Goal: Information Seeking & Learning: Get advice/opinions

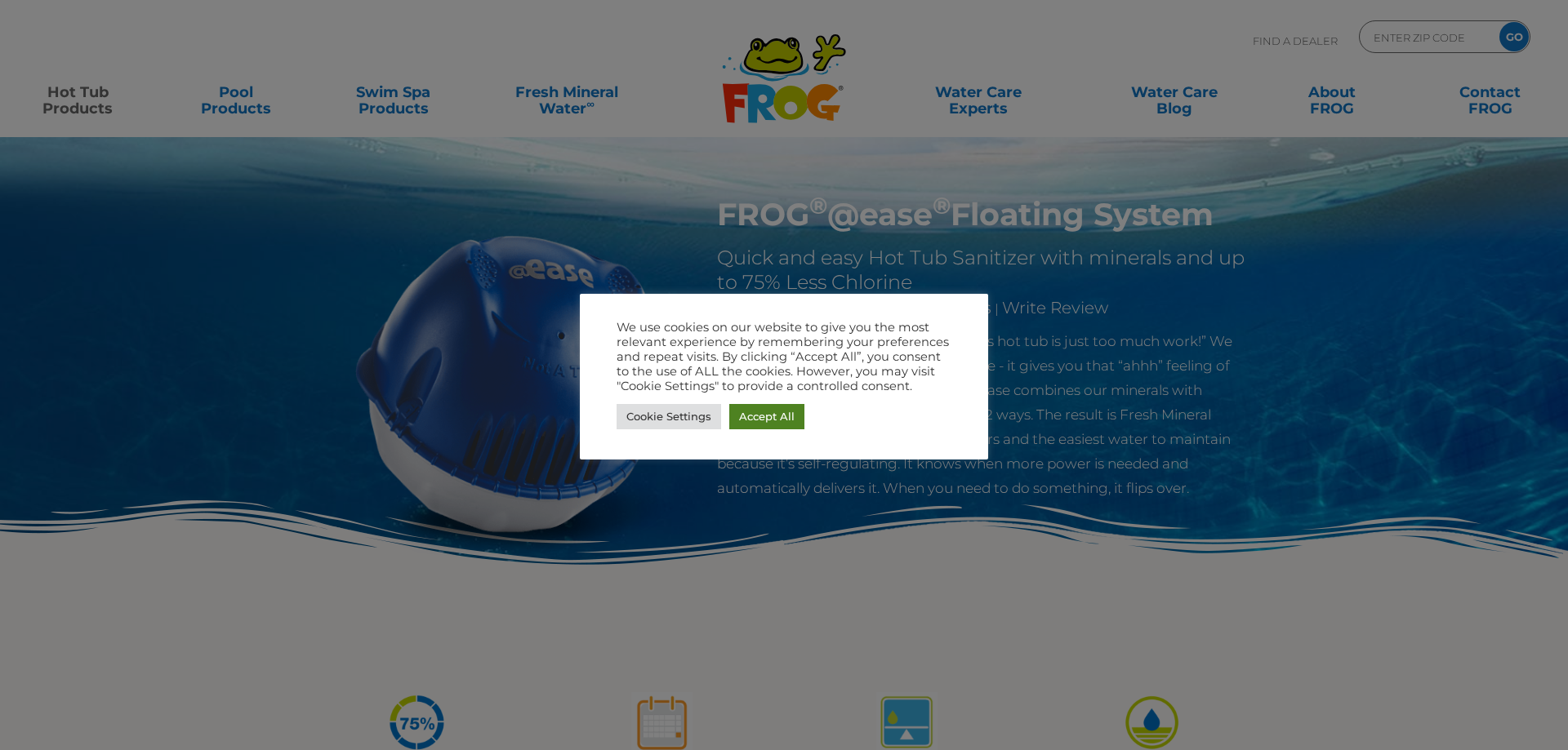
click at [757, 415] on link "Accept All" at bounding box center [767, 416] width 75 height 25
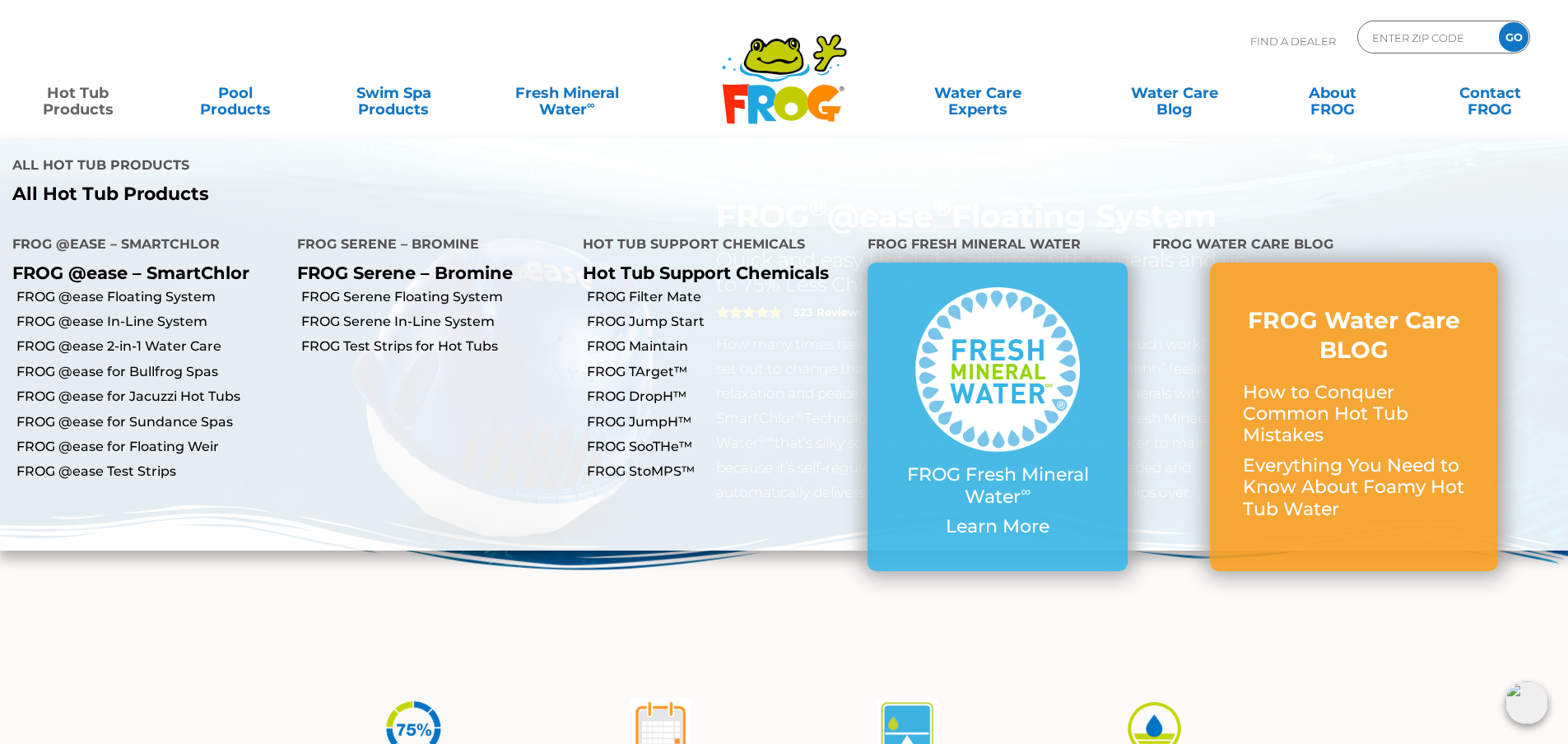
click at [80, 102] on link "Hot Tub Products" at bounding box center [77, 93] width 123 height 33
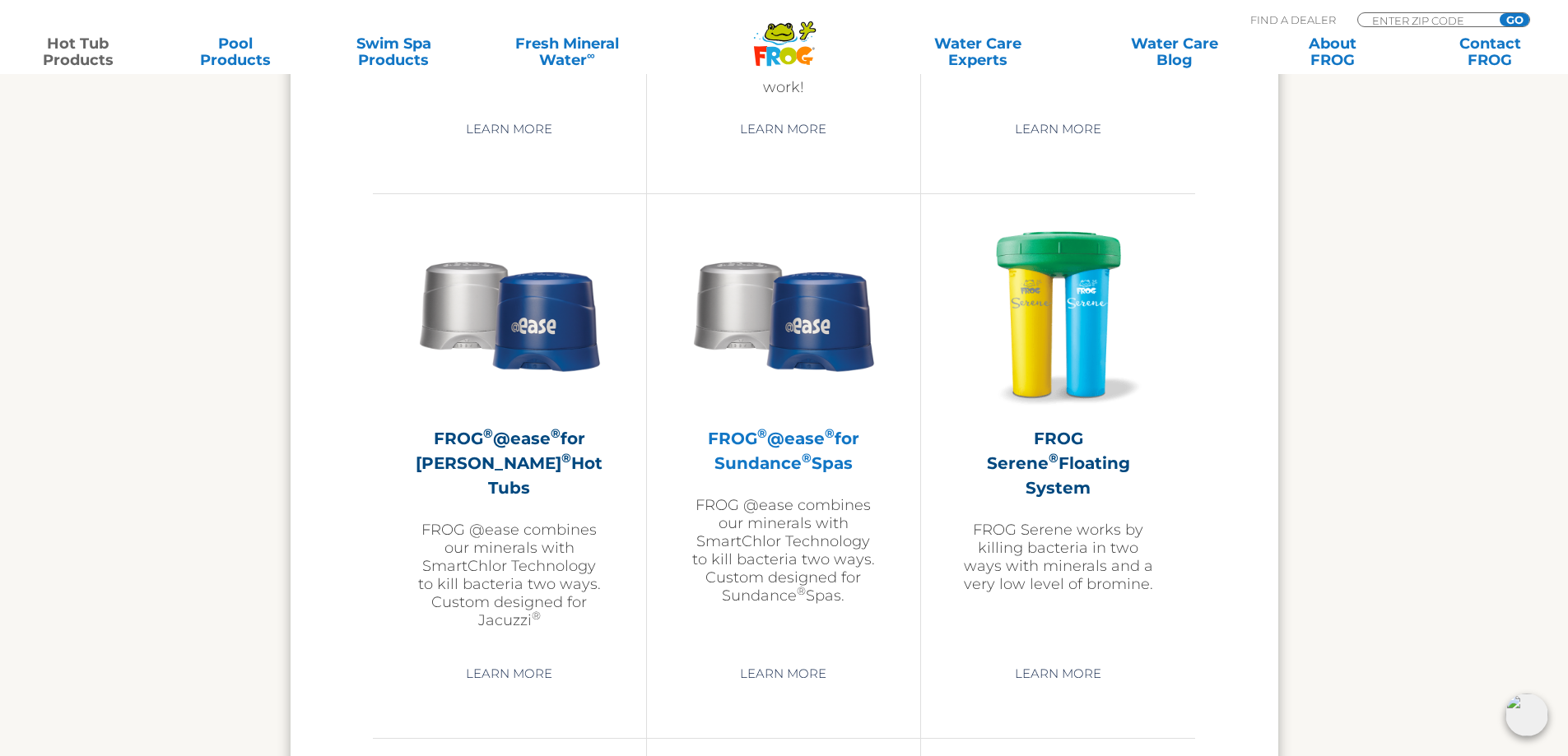
scroll to position [2881, 0]
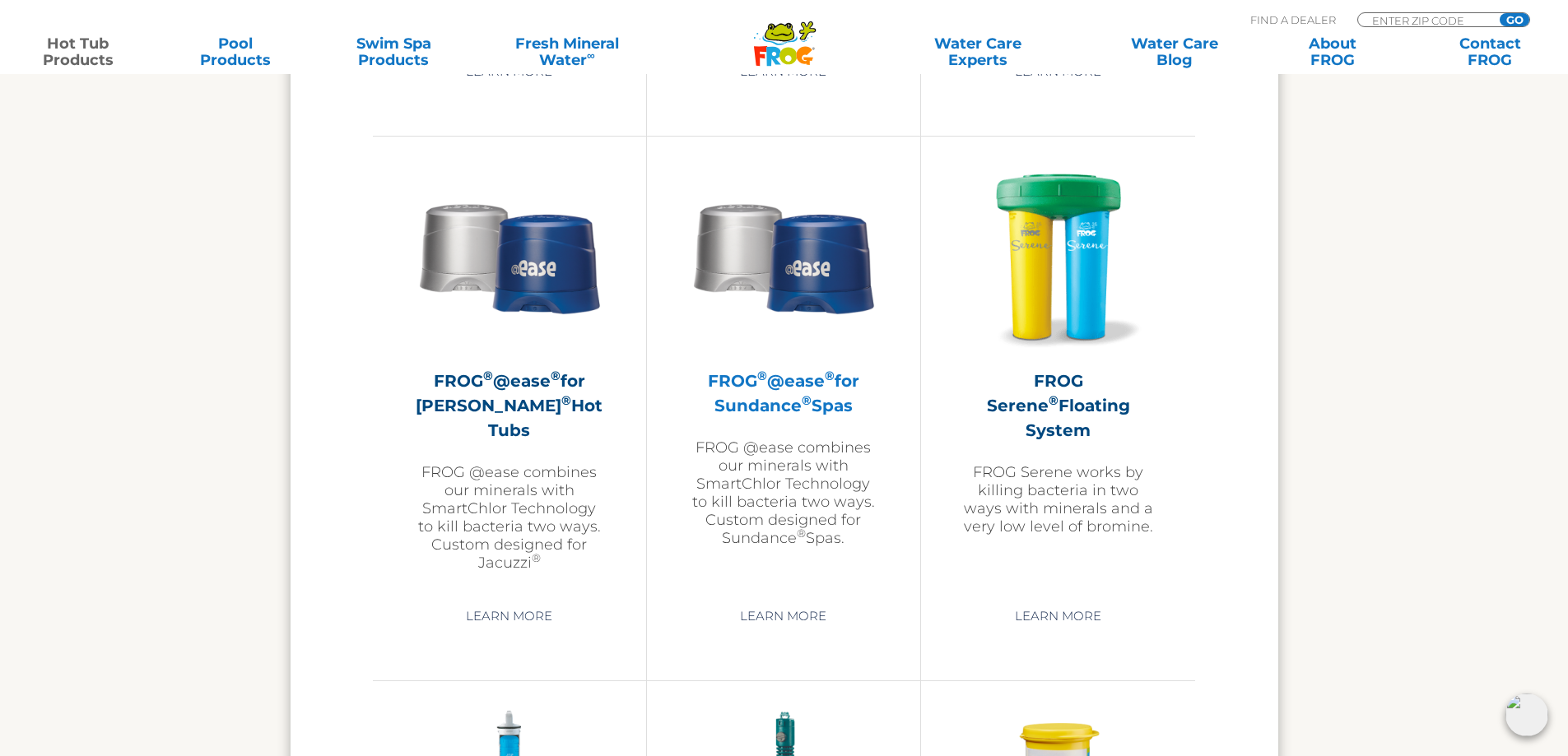
click at [763, 455] on p "FROG @ease combines our minerals with SmartChlor Technology to kill bacteria tw…" at bounding box center [784, 493] width 191 height 109
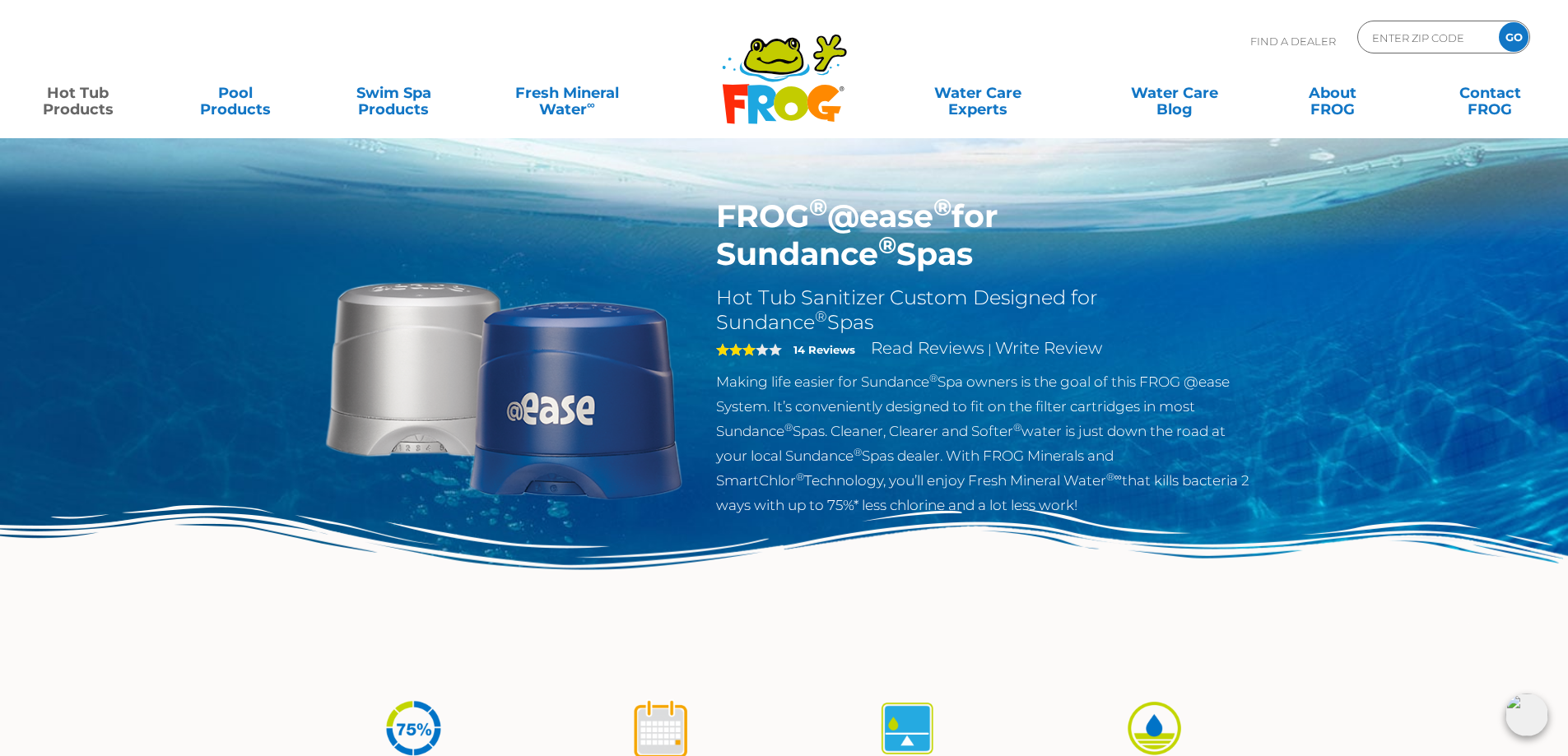
click at [838, 351] on strong "14 Reviews" at bounding box center [824, 350] width 62 height 13
click at [936, 348] on link "Read Reviews" at bounding box center [927, 348] width 114 height 20
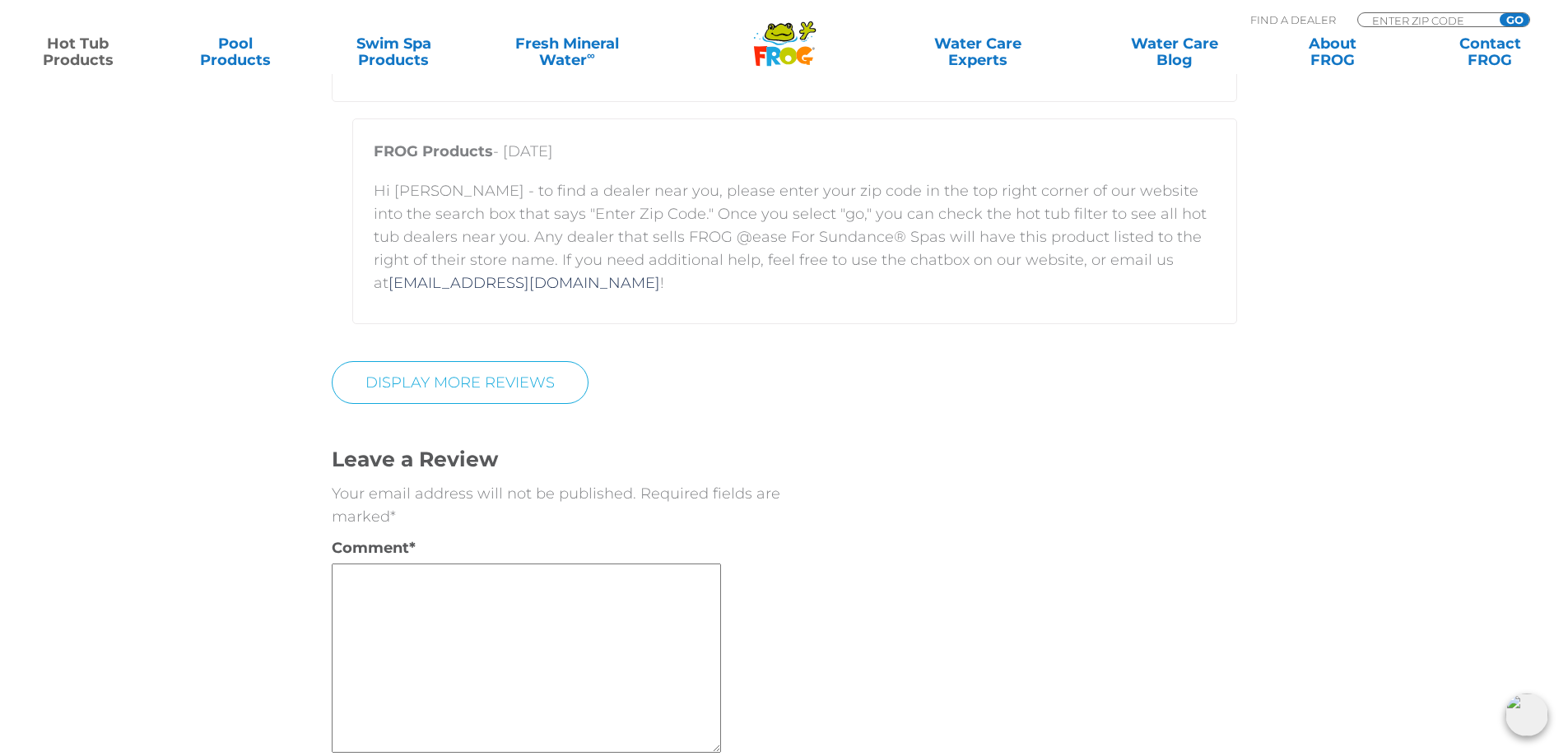
scroll to position [3893, 0]
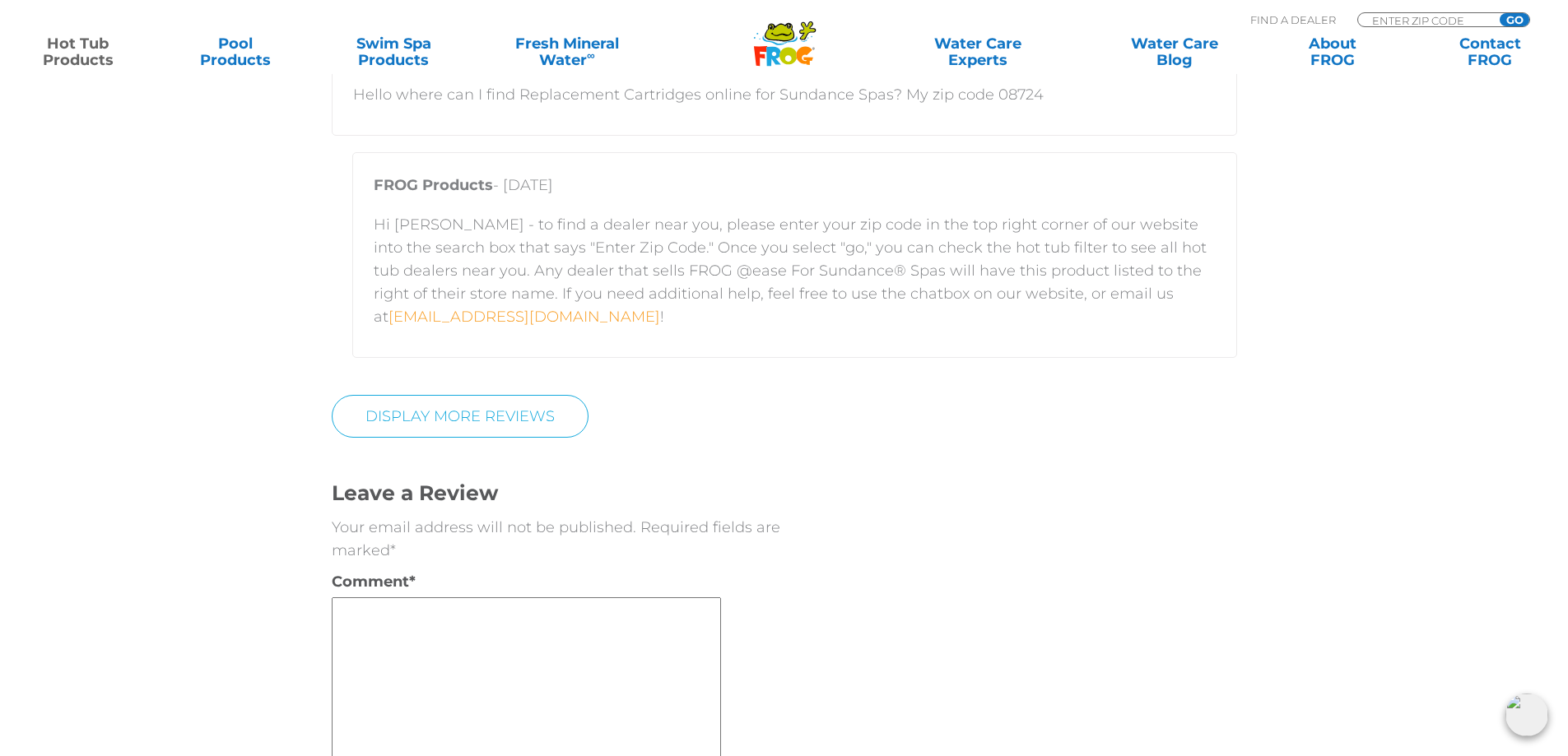
drag, startPoint x: 364, startPoint y: 319, endPoint x: 656, endPoint y: 317, distance: 292.0
click at [656, 317] on div "FROG Products - [DATE] Hi [PERSON_NAME] - to find a dealer near you, please ent…" at bounding box center [794, 256] width 885 height 206
copy link "[EMAIL_ADDRESS][DOMAIN_NAME]"
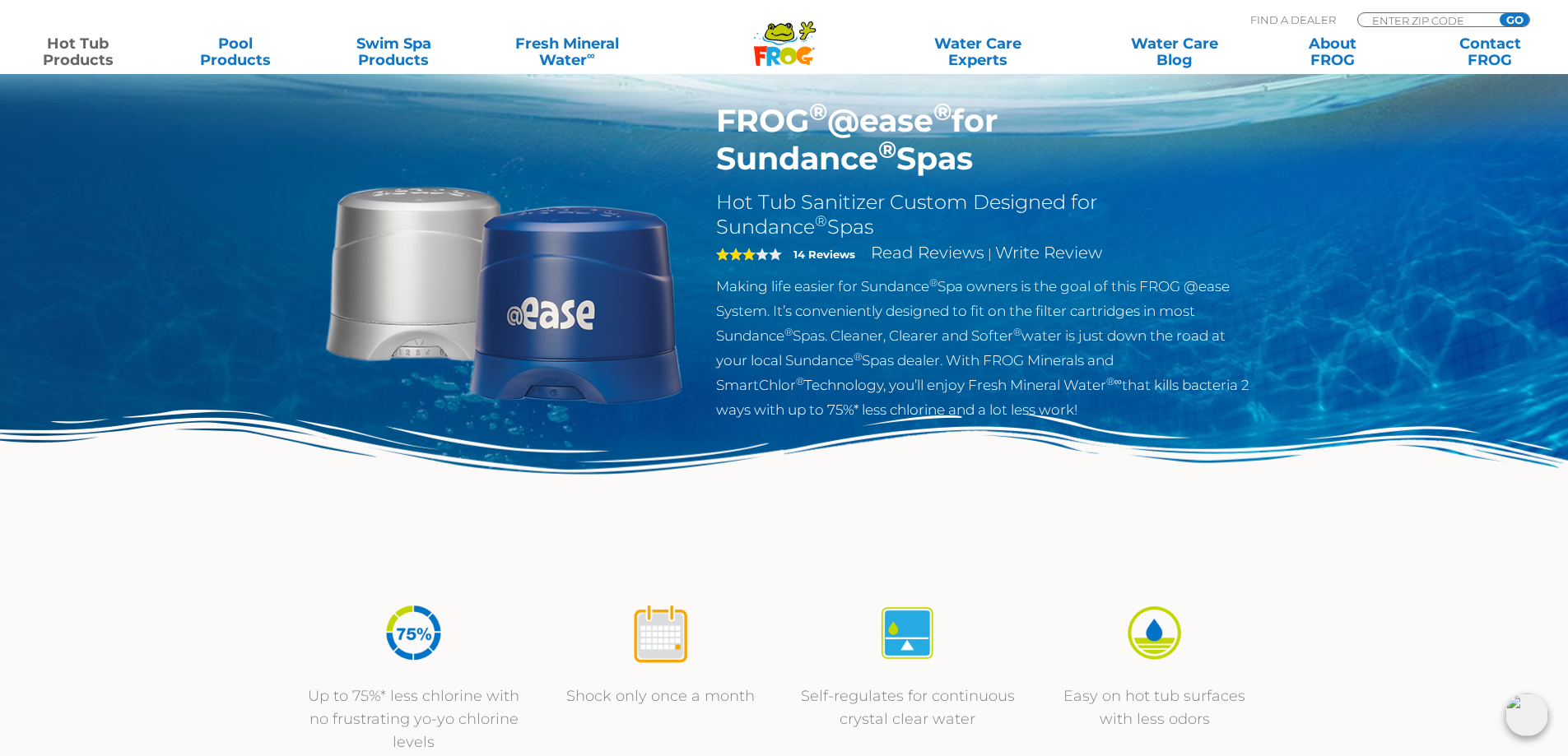
scroll to position [0, 0]
